Goal: Find specific page/section: Find specific page/section

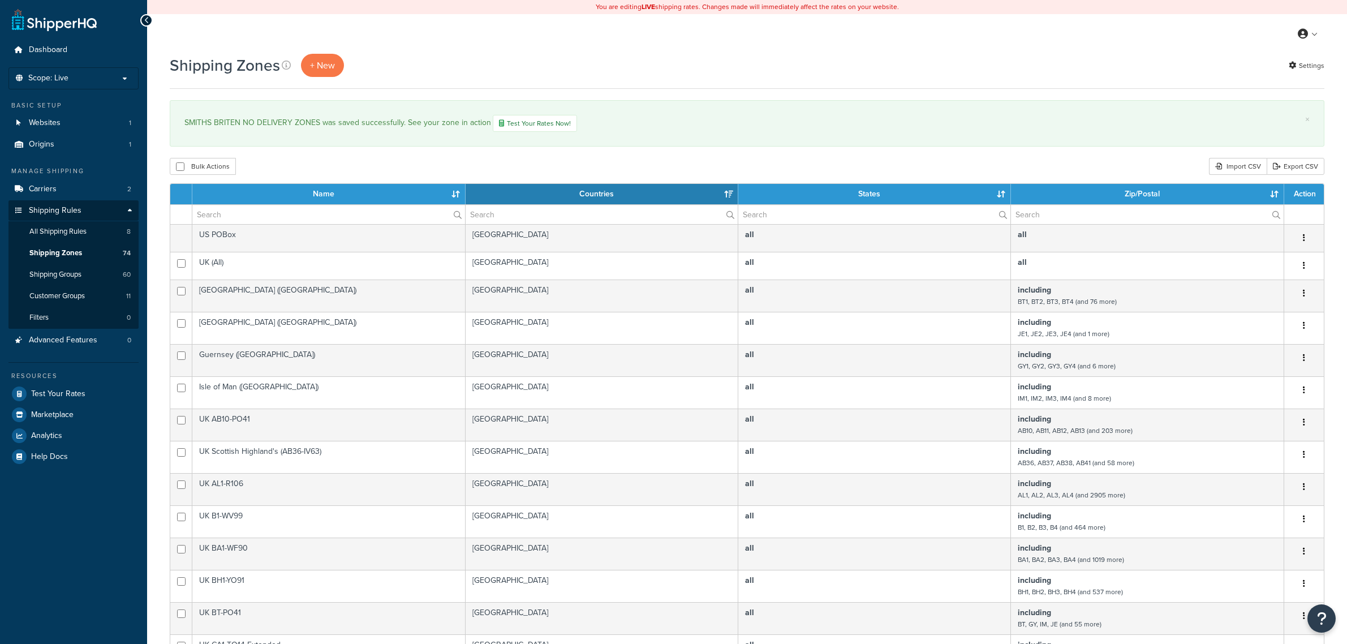
select select "15"
click at [49, 191] on span "Carriers" at bounding box center [43, 189] width 28 height 10
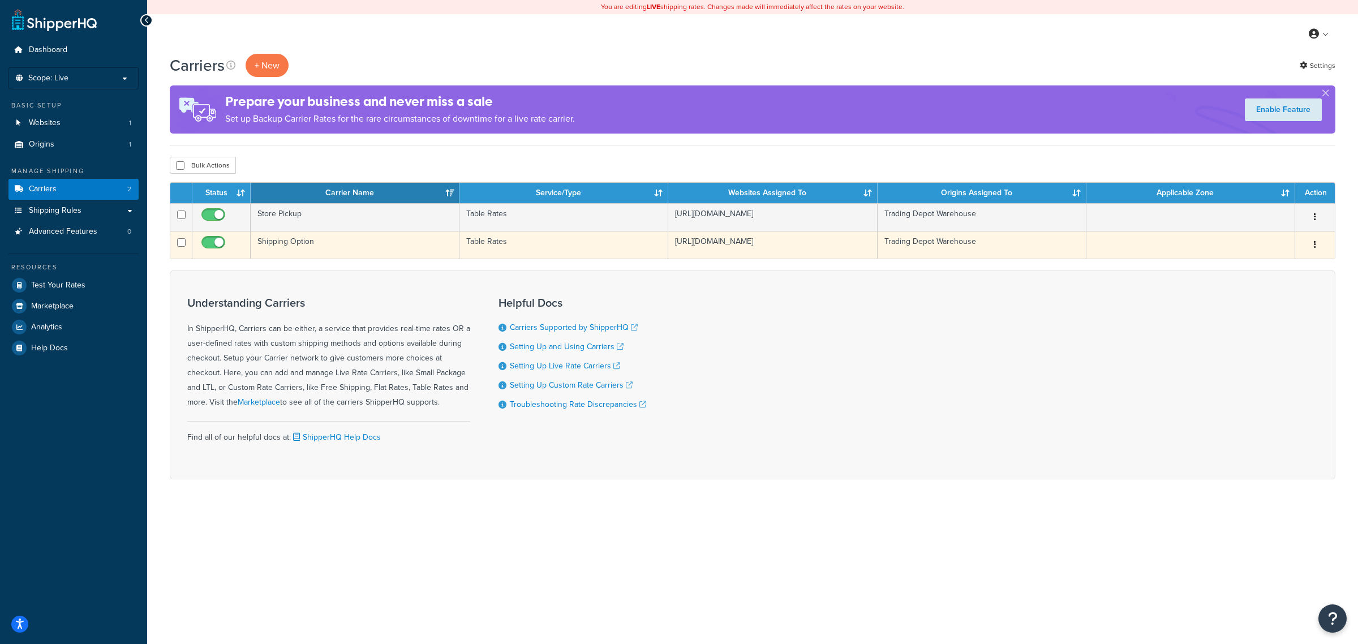
click at [314, 255] on td "Shipping Option" at bounding box center [355, 245] width 209 height 28
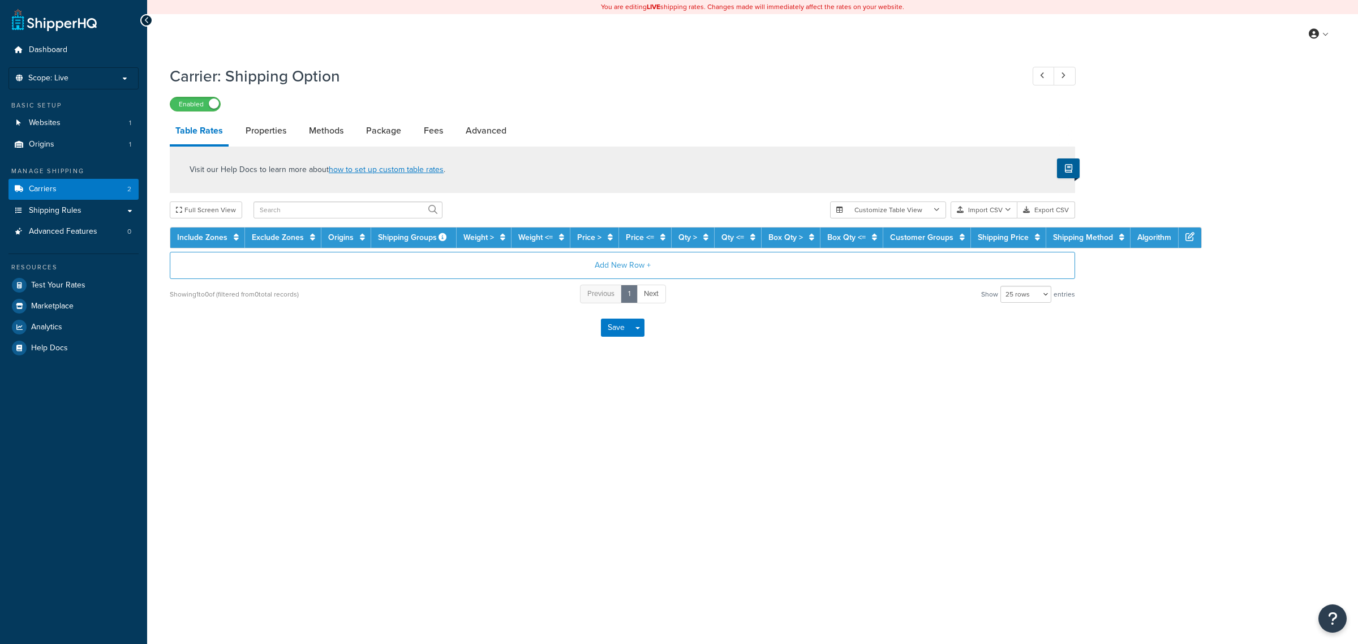
select select "25"
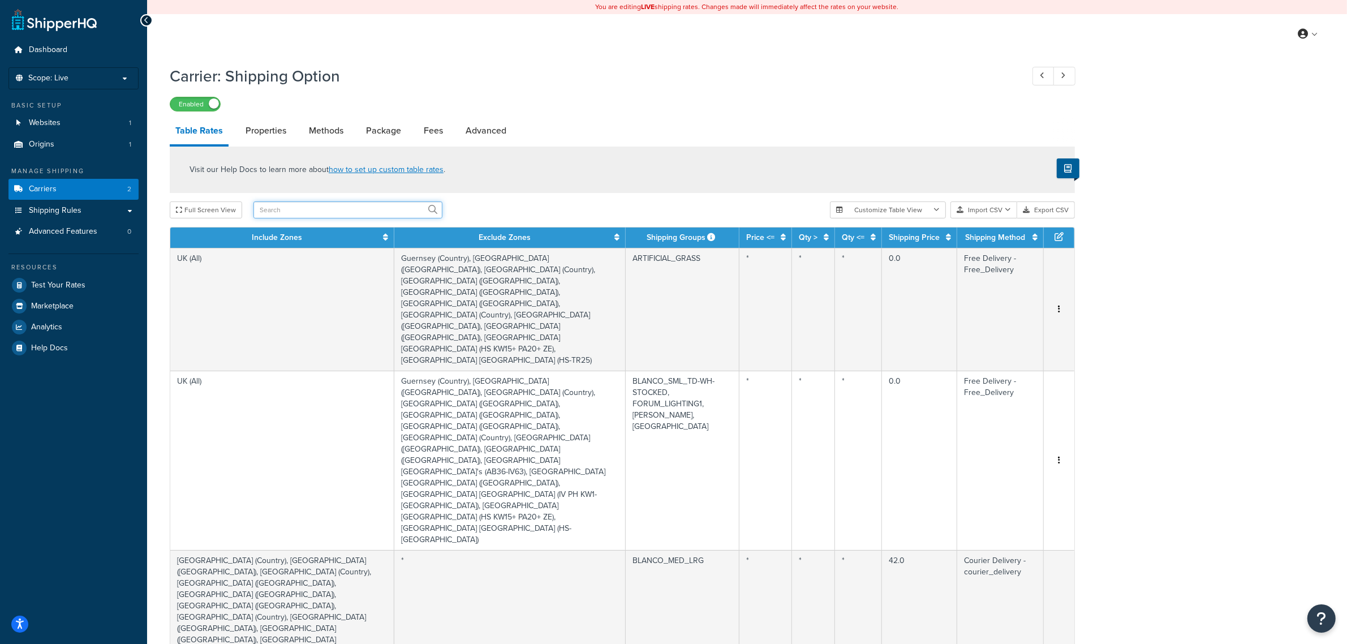
click at [351, 209] on input "text" at bounding box center [347, 209] width 189 height 17
type input "storm"
